Goal: Find specific page/section: Find specific page/section

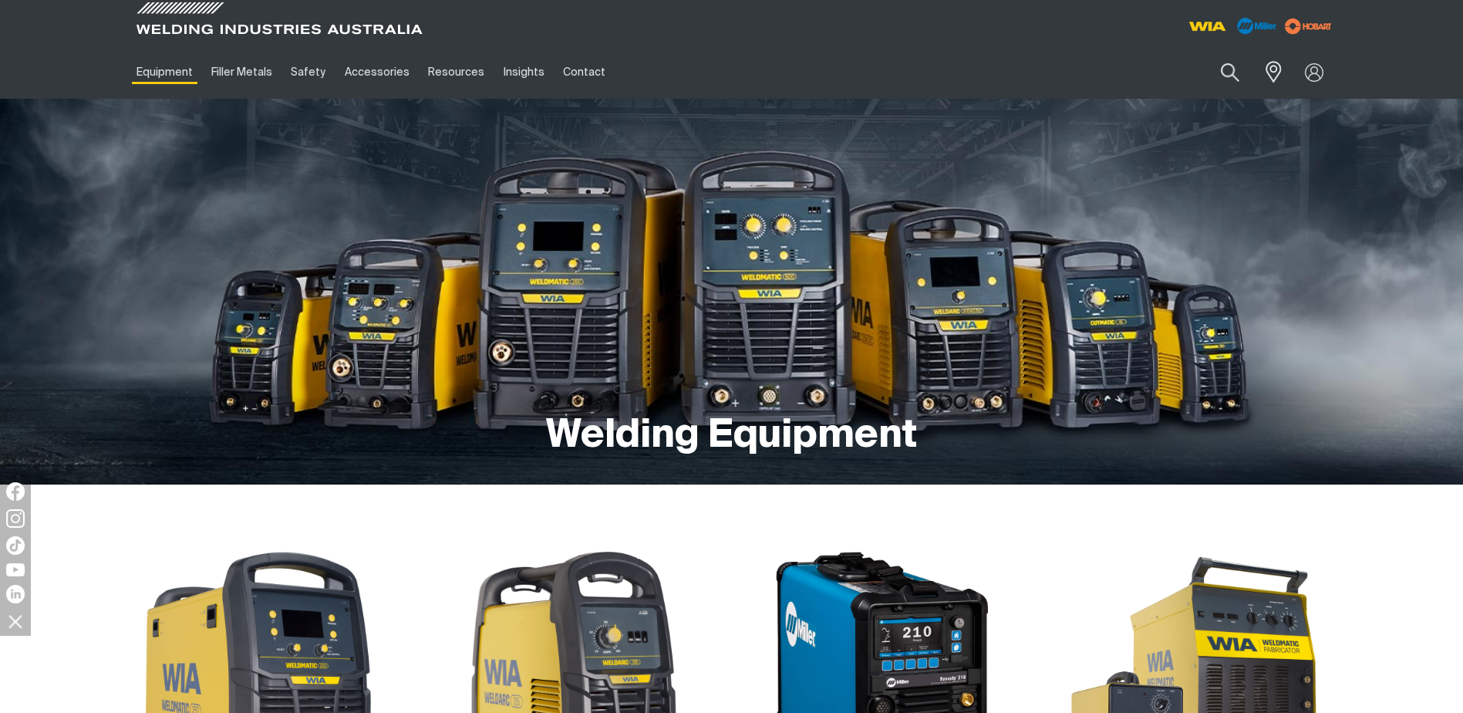
click at [1325, 100] on div "Welding Equipment" at bounding box center [732, 292] width 1210 height 386
click at [1236, 70] on button "Search products" at bounding box center [1230, 73] width 62 height 44
click at [1065, 73] on input "Search" at bounding box center [1137, 72] width 238 height 35
type input "M0063"
click at [1204, 54] on button "Search products" at bounding box center [1230, 72] width 52 height 36
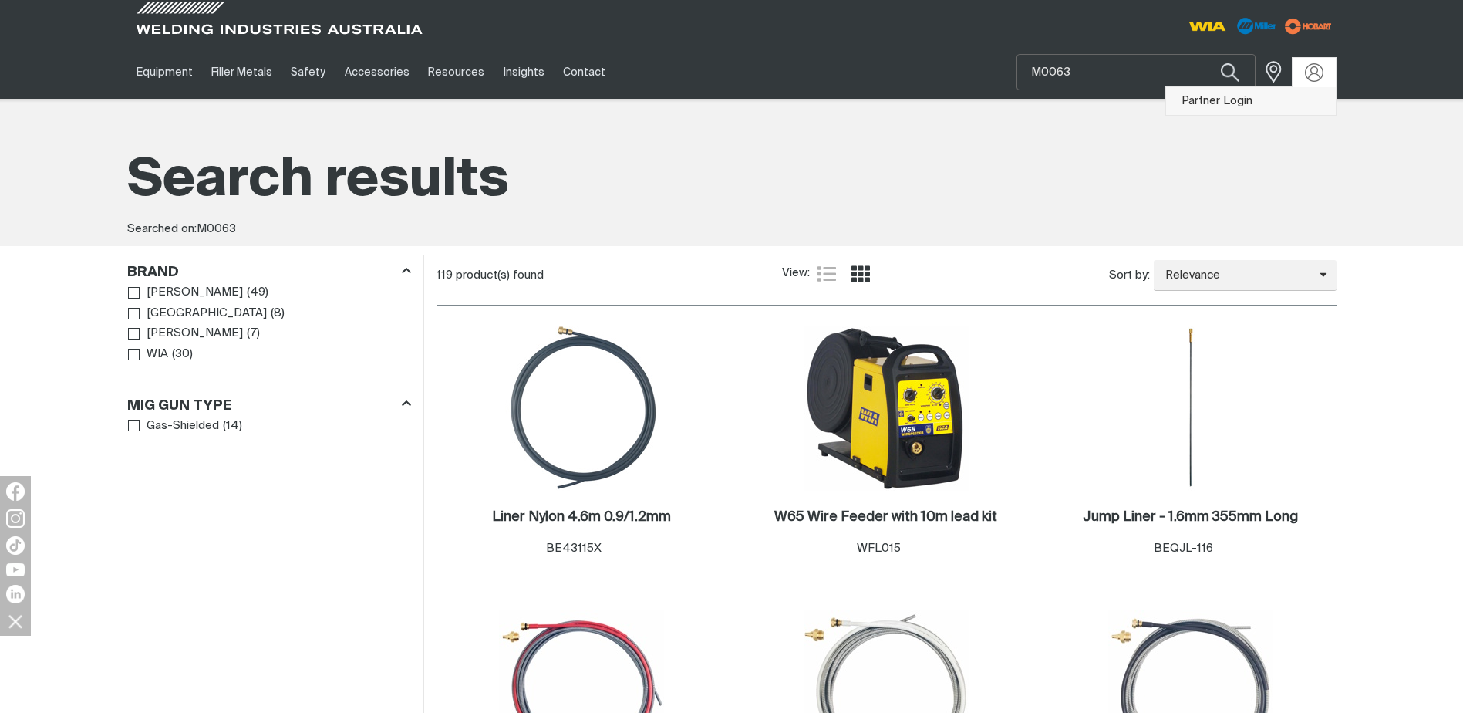
click at [1246, 99] on link "Partner Login" at bounding box center [1251, 101] width 170 height 29
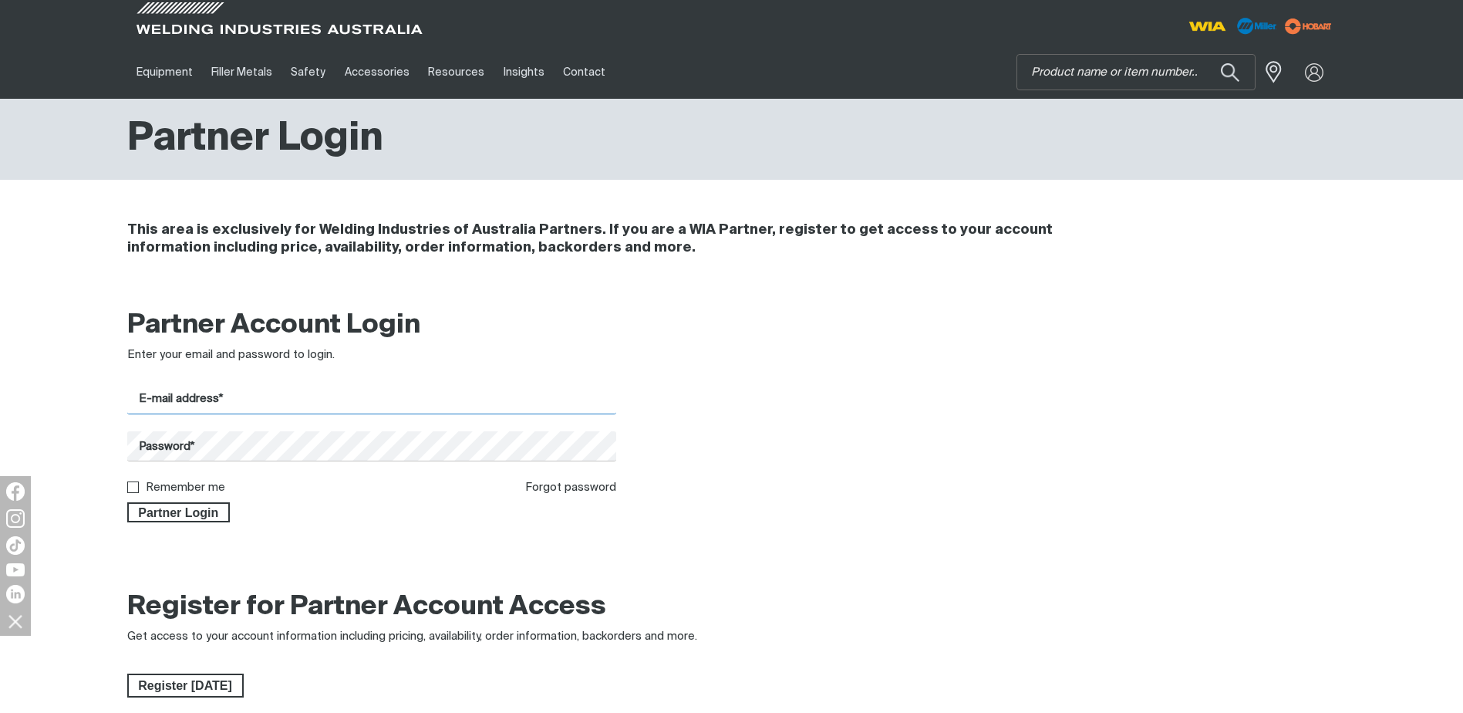
click at [308, 393] on input "E-mail address*" at bounding box center [372, 399] width 490 height 30
type input "[PERSON_NAME][EMAIL_ADDRESS][PERSON_NAME][DOMAIN_NAME]"
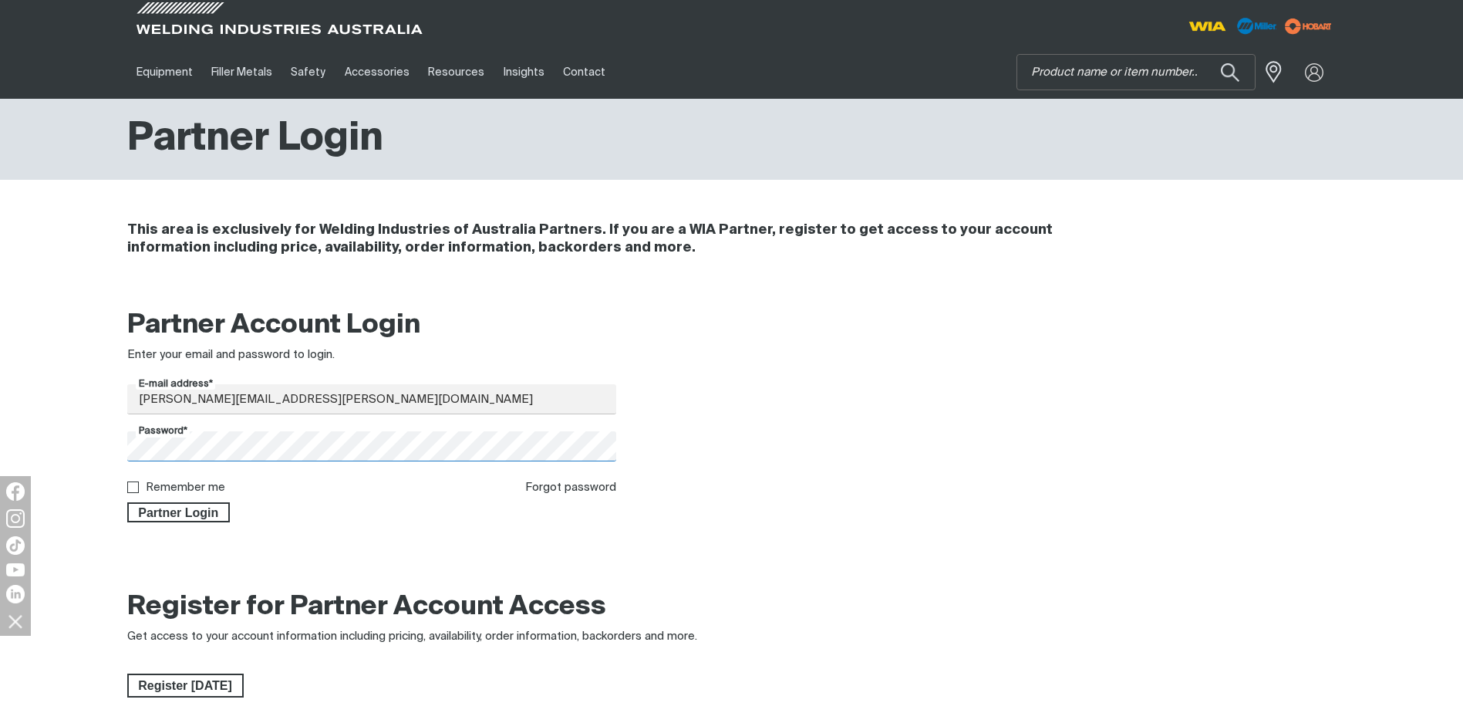
click at [127, 502] on button "Partner Login" at bounding box center [178, 512] width 103 height 20
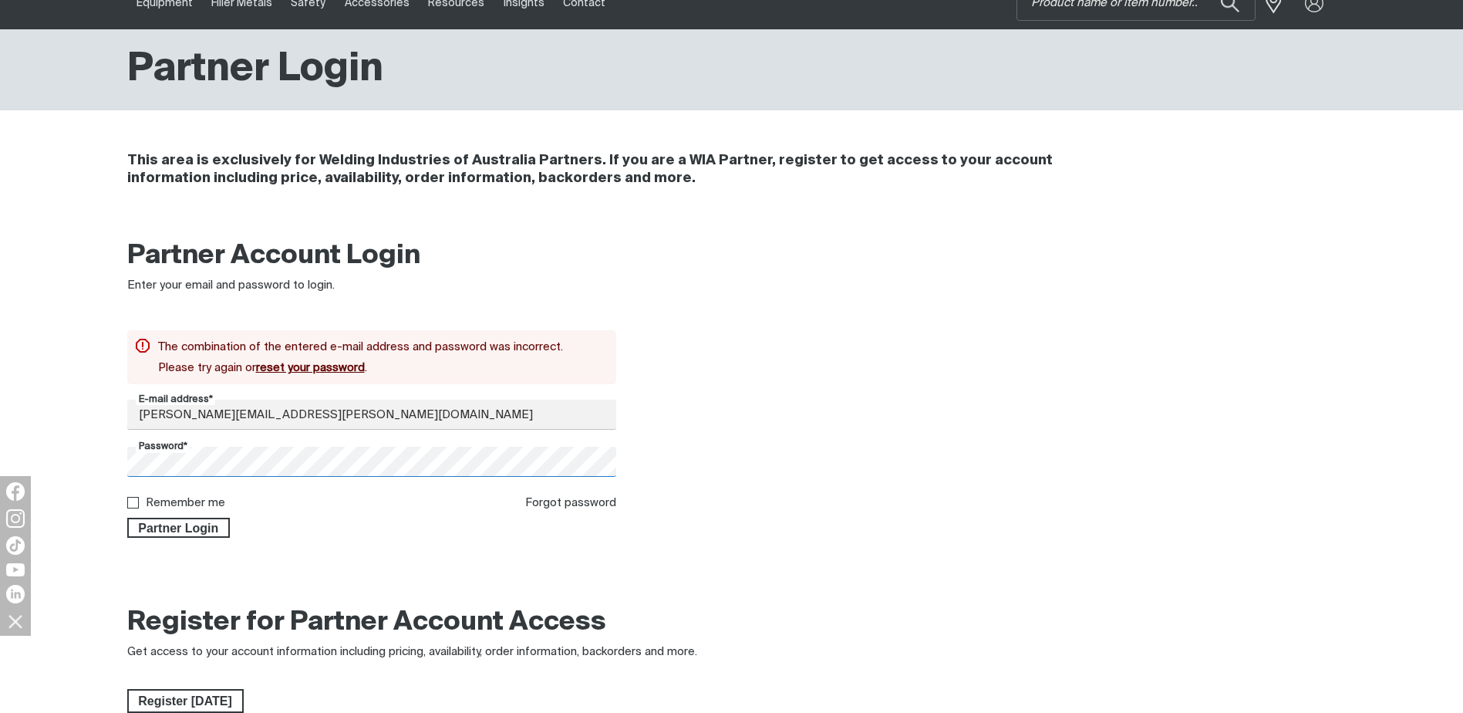
scroll to position [70, 0]
click at [93, 451] on div "Partner Account Login Enter your email and password to login. The combination o…" at bounding box center [731, 392] width 1463 height 329
click at [127, 517] on button "Partner Login" at bounding box center [178, 527] width 103 height 20
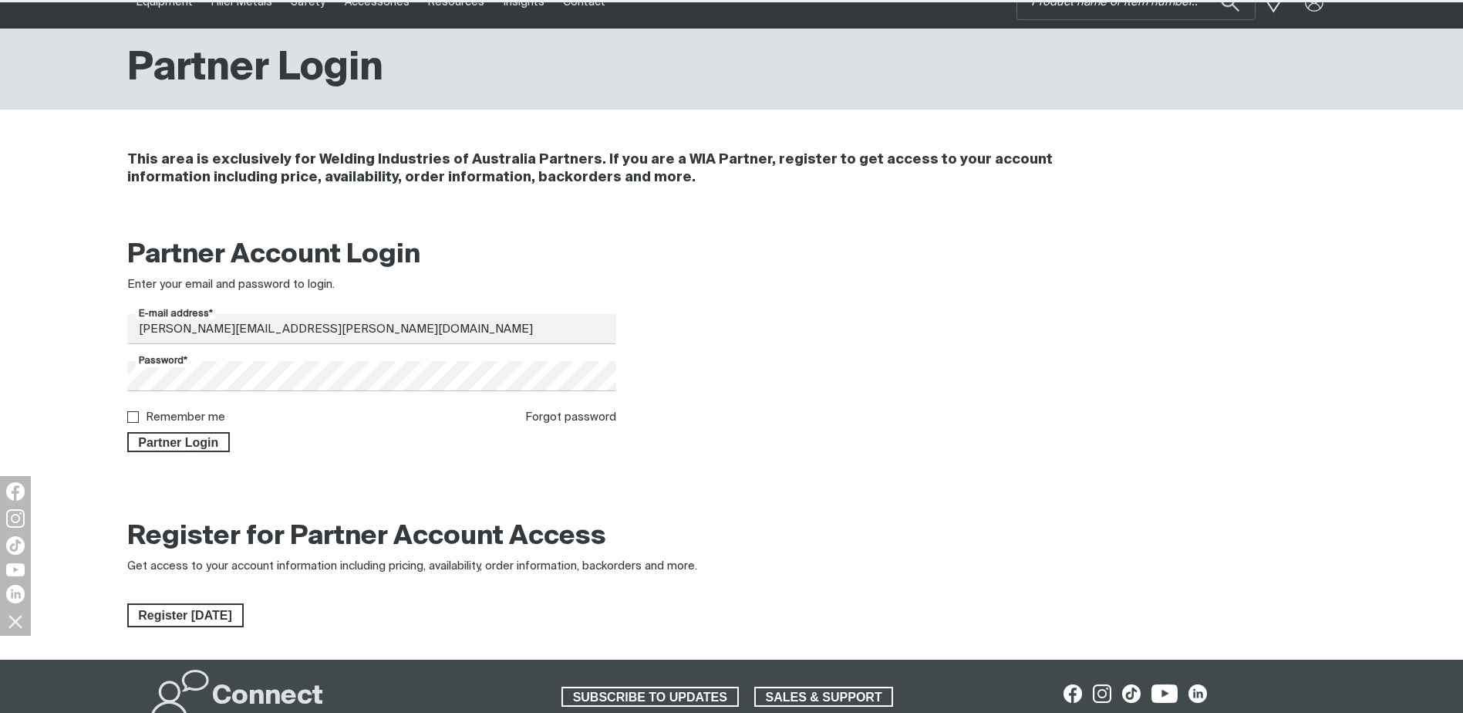
type input "M0063"
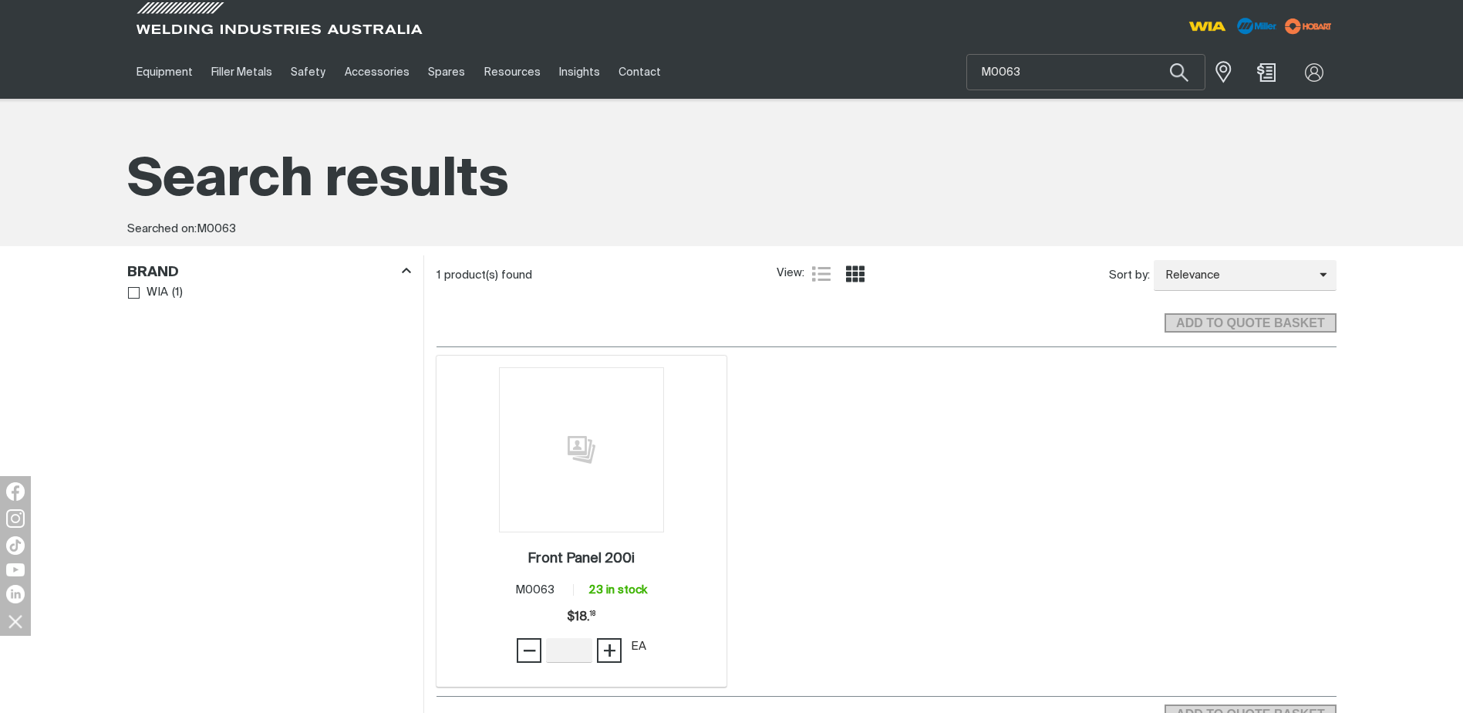
click at [517, 440] on img at bounding box center [581, 449] width 165 height 165
